Goal: Find specific page/section: Find specific page/section

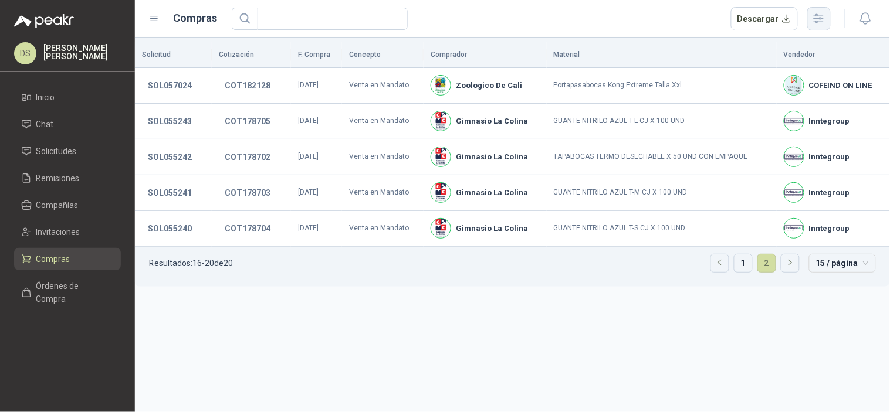
click at [815, 29] on button "button" at bounding box center [818, 18] width 23 height 23
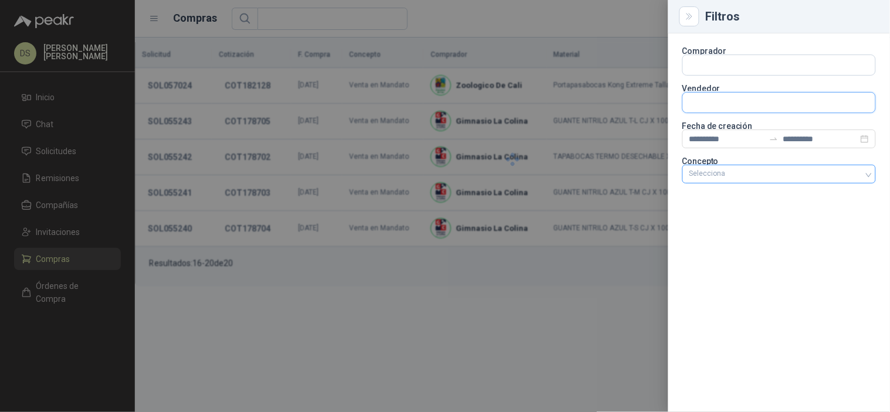
click at [833, 98] on input "text" at bounding box center [779, 103] width 192 height 20
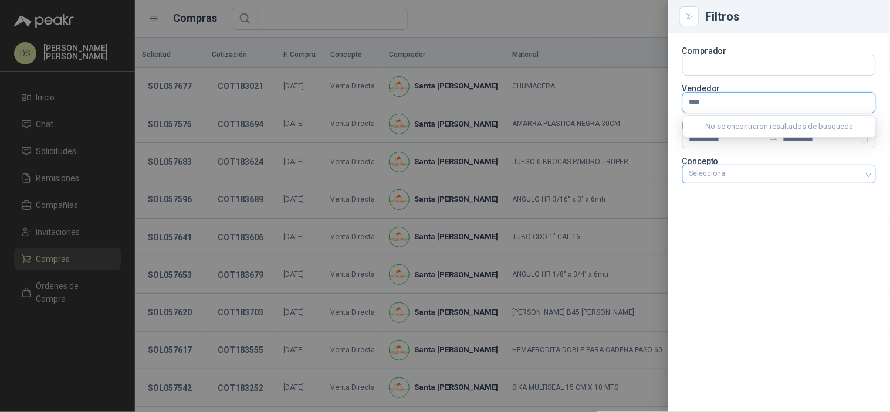
type input "*****"
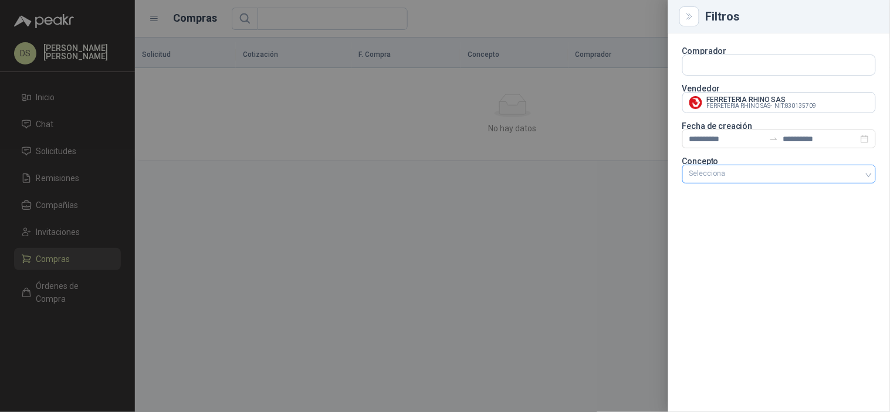
click at [47, 114] on div at bounding box center [445, 206] width 890 height 412
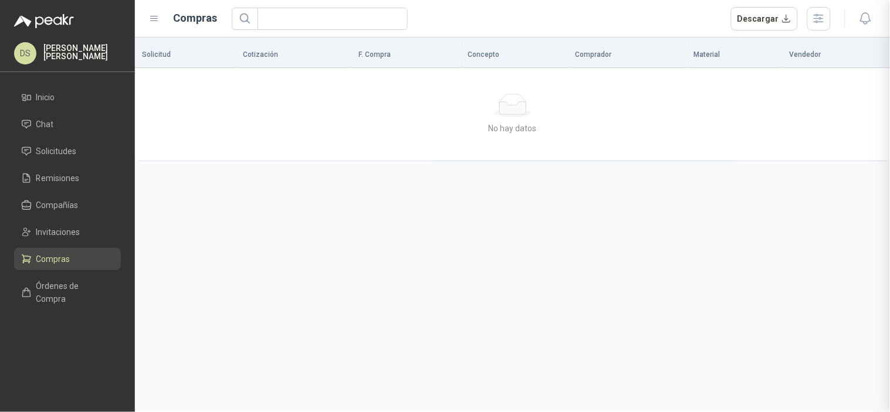
click at [53, 97] on div at bounding box center [445, 206] width 890 height 412
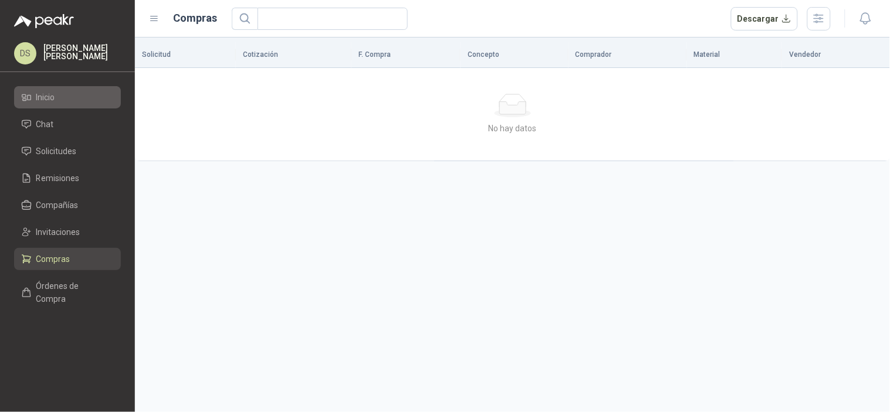
click at [62, 98] on li "Inicio" at bounding box center [67, 97] width 93 height 13
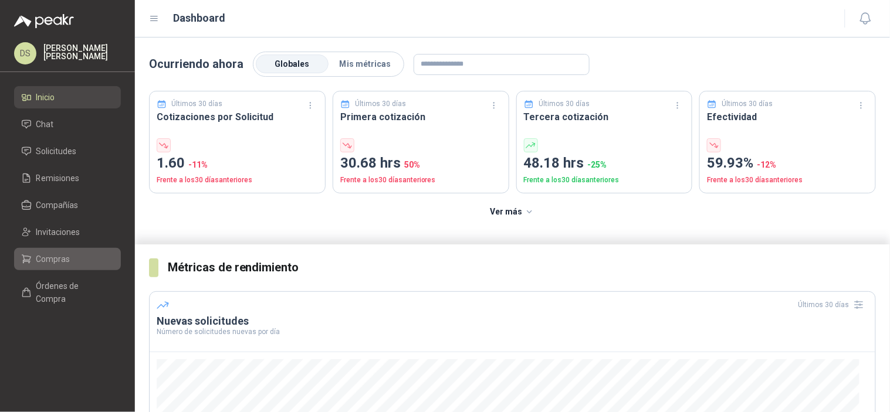
click at [69, 262] on li "Compras" at bounding box center [67, 259] width 93 height 13
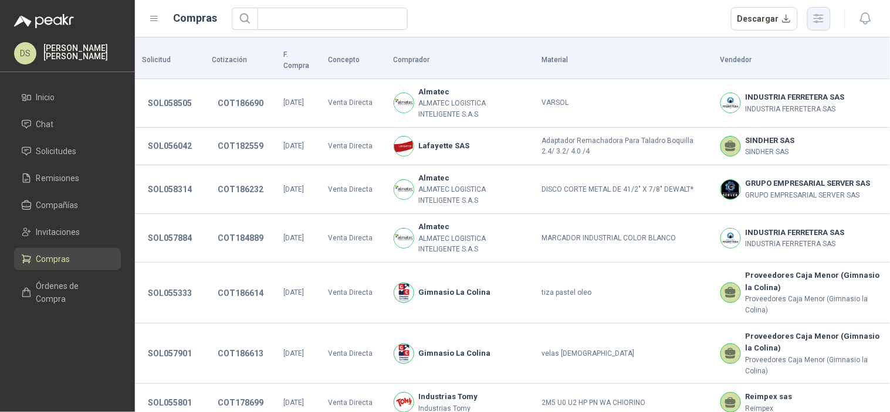
click at [824, 25] on button "button" at bounding box center [818, 18] width 23 height 23
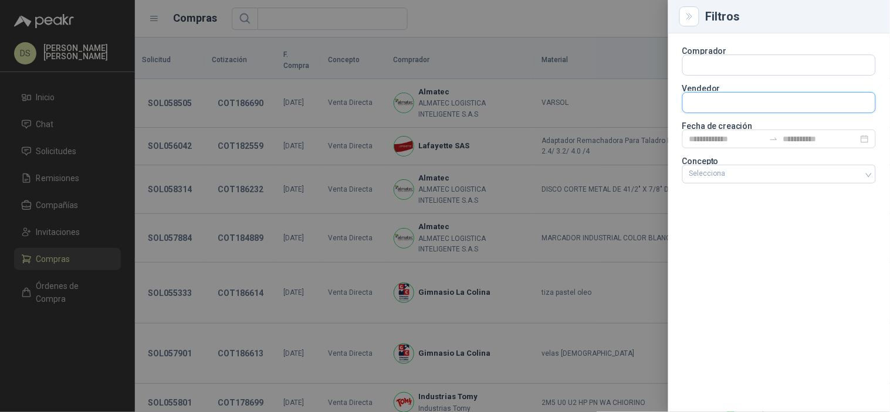
click at [813, 96] on input "text" at bounding box center [779, 103] width 192 height 20
type input "*****"
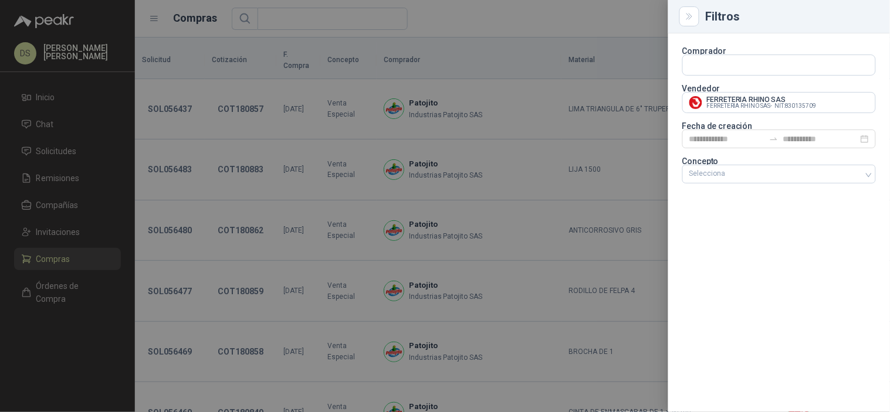
click at [567, 29] on div at bounding box center [445, 206] width 890 height 412
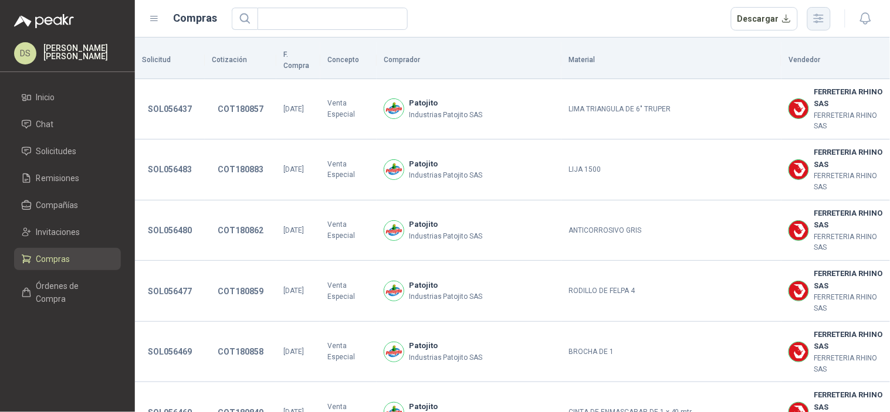
click at [826, 27] on button "button" at bounding box center [818, 18] width 23 height 23
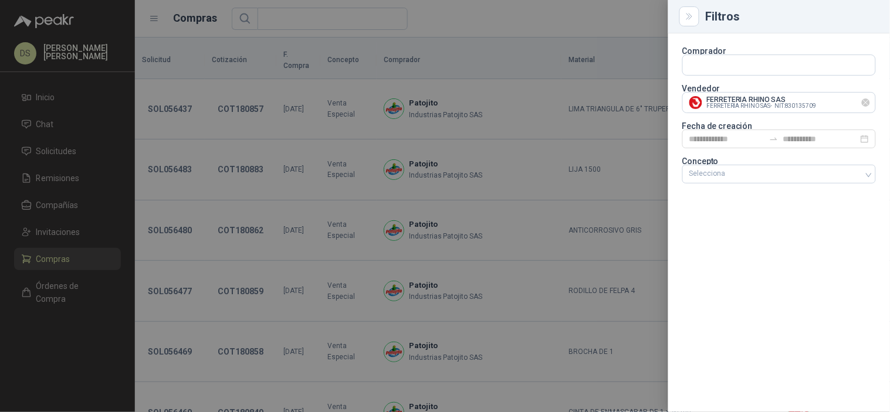
click at [862, 102] on icon "Limpiar" at bounding box center [866, 103] width 10 height 10
click at [843, 102] on input "text" at bounding box center [779, 103] width 192 height 20
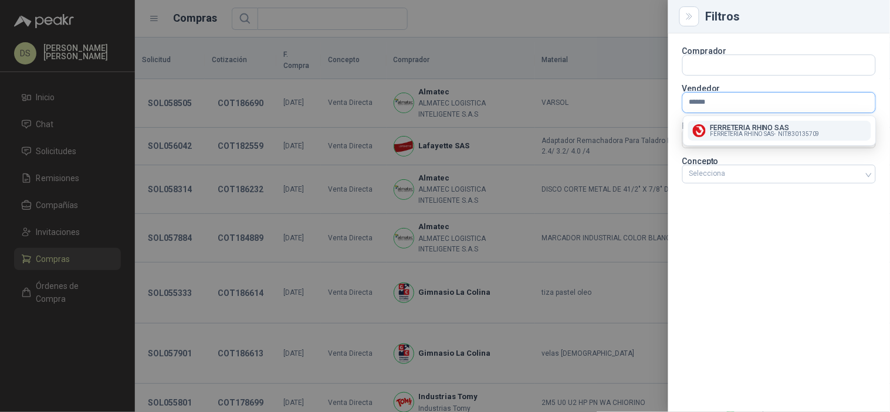
type input "*******"
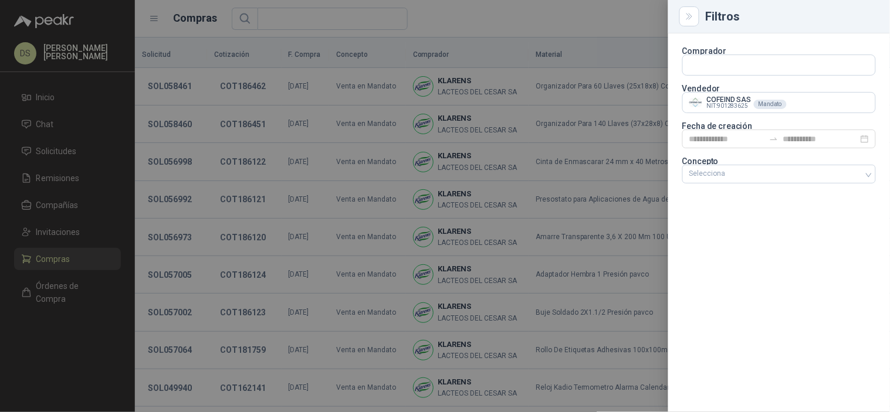
click at [597, 13] on div at bounding box center [445, 206] width 890 height 412
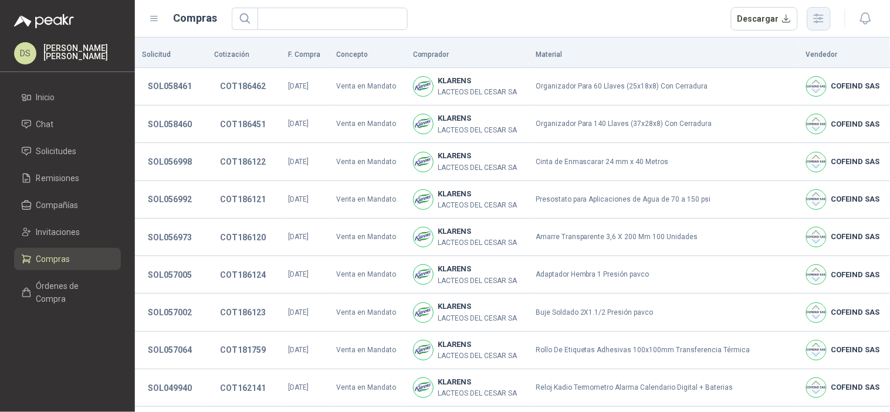
drag, startPoint x: 822, startPoint y: 18, endPoint x: 848, endPoint y: 71, distance: 58.5
click at [822, 18] on icon "button" at bounding box center [818, 18] width 9 height 9
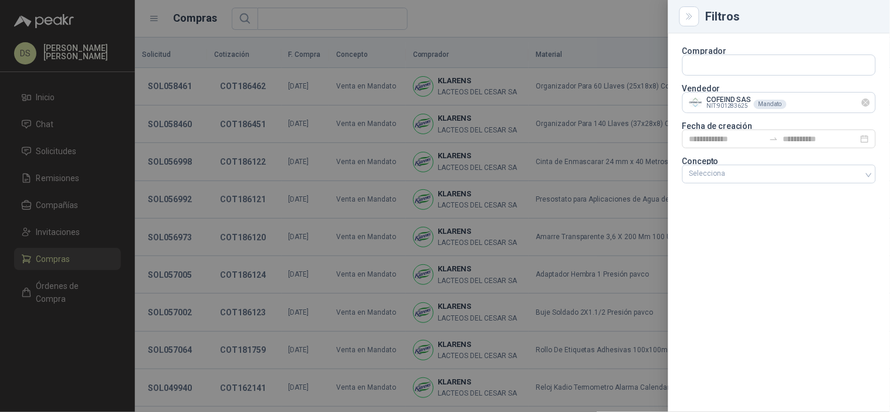
click at [865, 104] on icon "Limpiar" at bounding box center [866, 103] width 10 height 10
click at [846, 104] on input "text" at bounding box center [779, 103] width 192 height 20
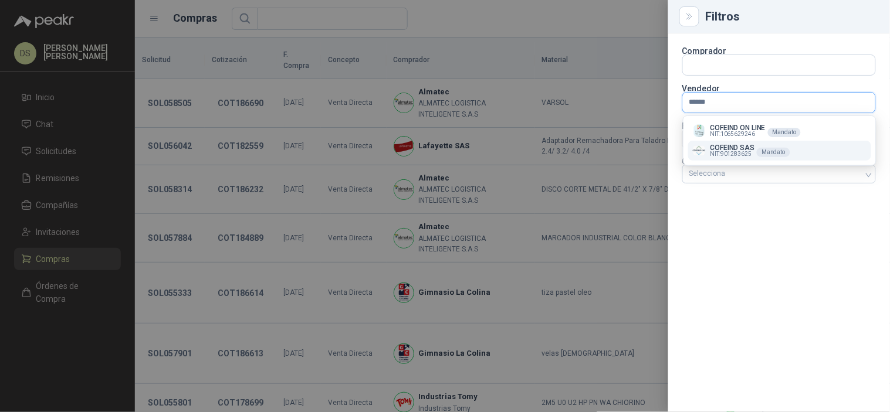
type input "*******"
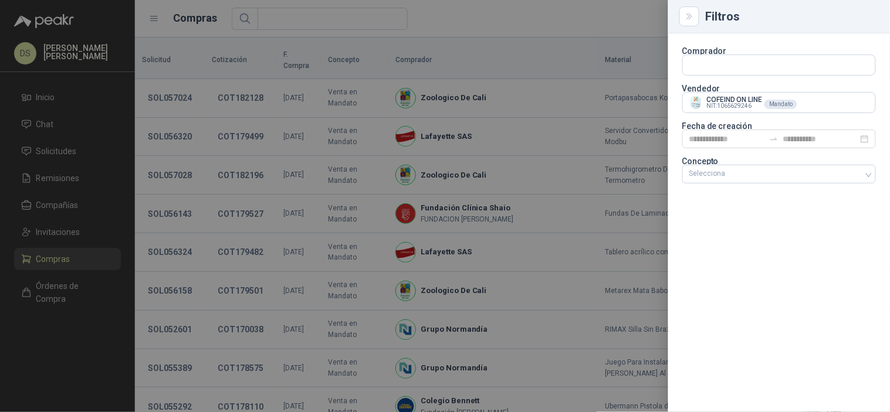
click at [595, 22] on div at bounding box center [445, 206] width 890 height 412
